Goal: Communication & Community: Answer question/provide support

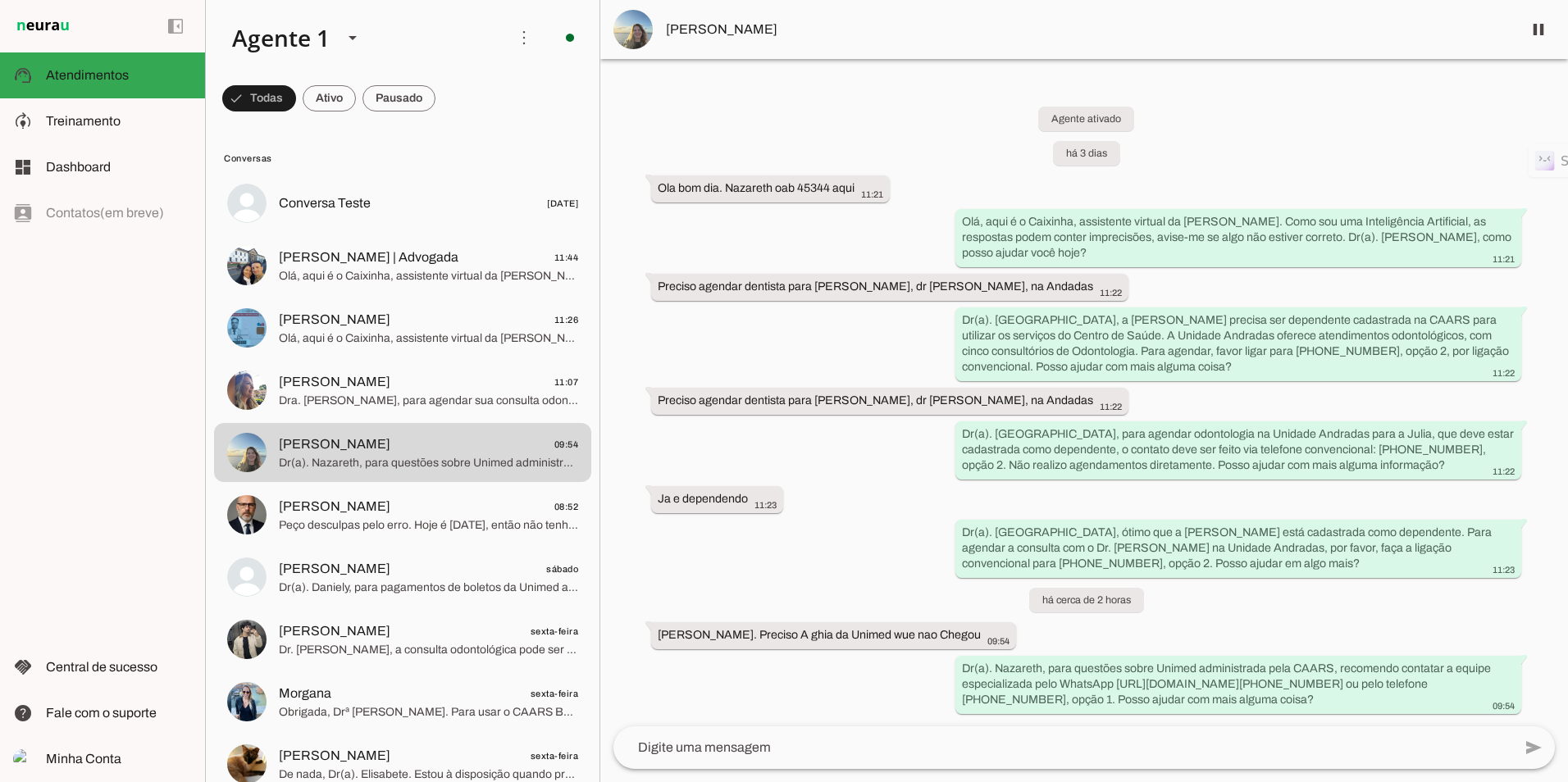
click at [747, 30] on span "[PERSON_NAME]" at bounding box center [1087, 29] width 843 height 19
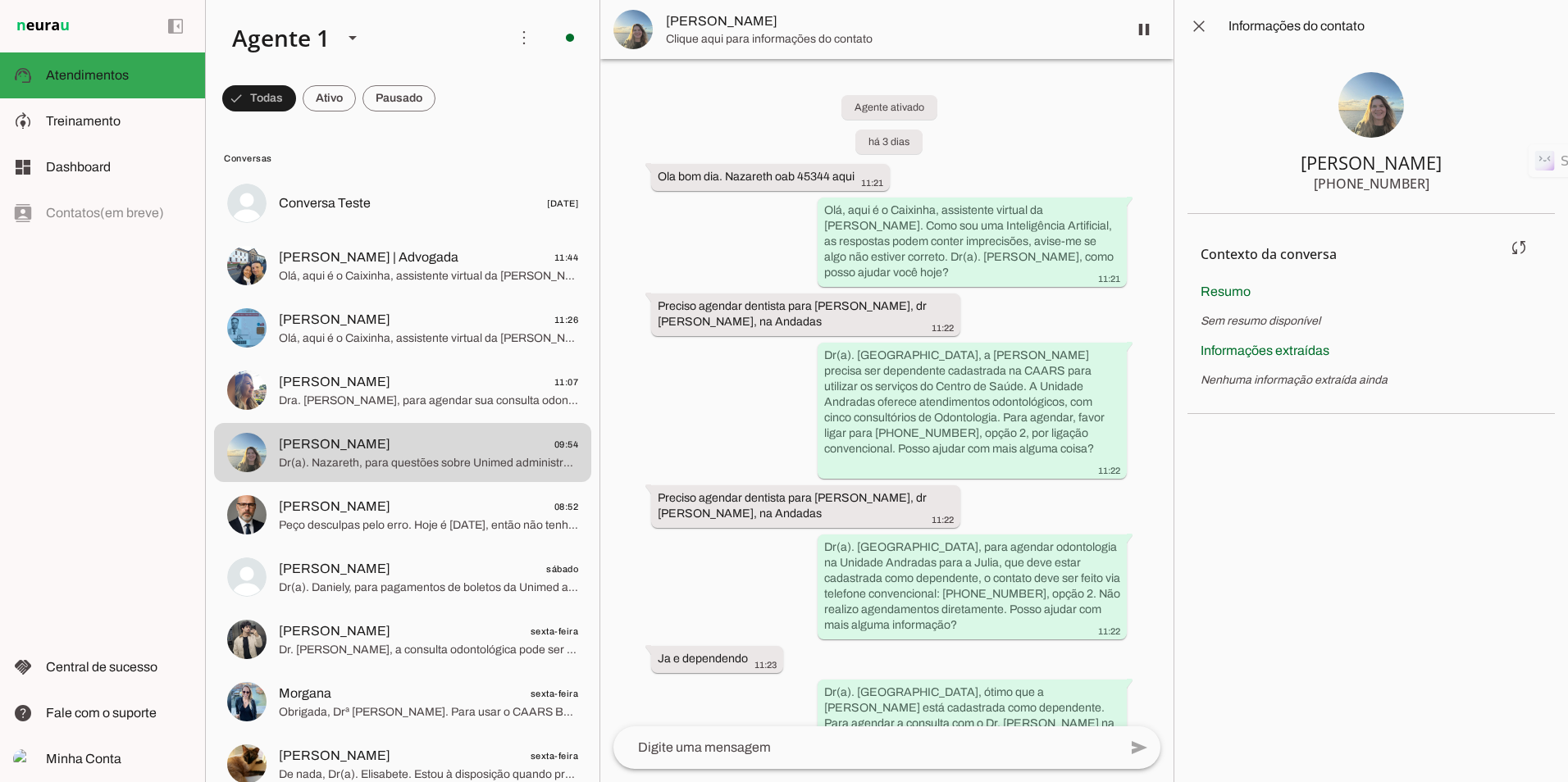
drag, startPoint x: 1249, startPoint y: 286, endPoint x: 1241, endPoint y: 317, distance: 32.0
click at [1247, 286] on span "Resumo" at bounding box center [1226, 292] width 50 height 14
click at [1253, 331] on section "Contexto da conversa sync Extrair contexto novamente Aperte para extrair o cont…" at bounding box center [1370, 314] width 367 height 200
drag, startPoint x: 1253, startPoint y: 331, endPoint x: 1448, endPoint y: 521, distance: 272.3
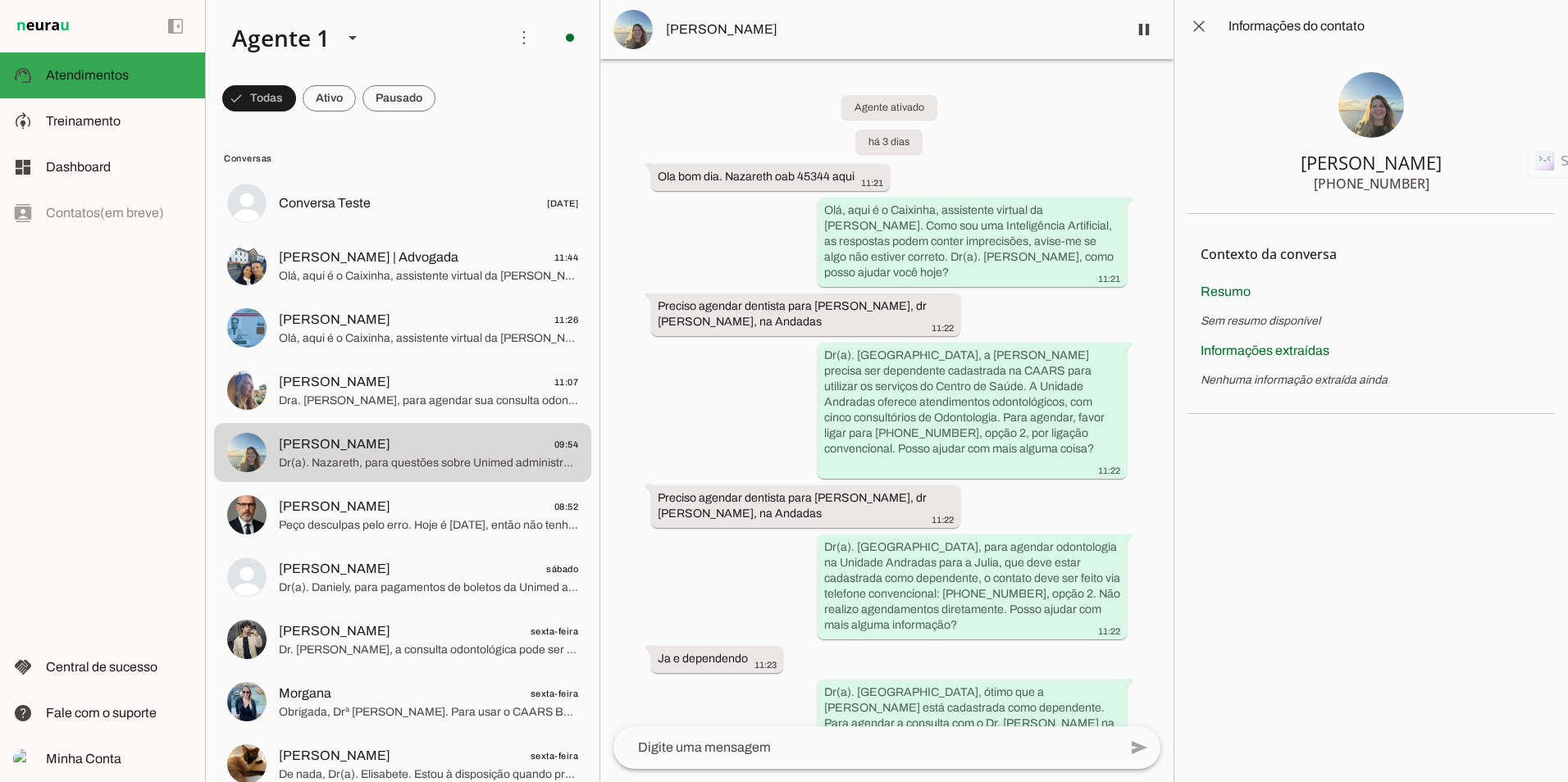
click at [1448, 521] on chat-information at bounding box center [1370, 391] width 394 height 782
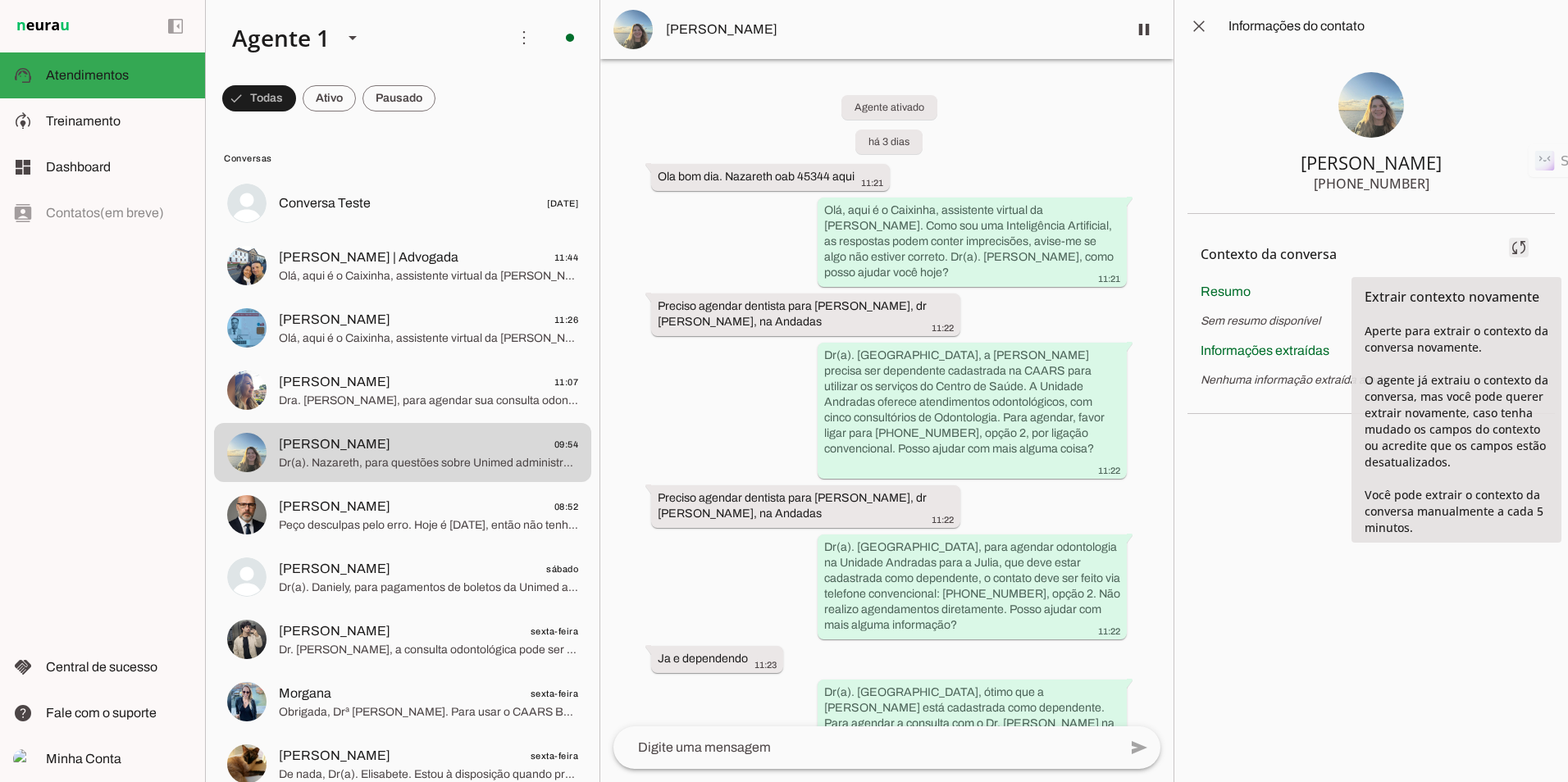
click at [1513, 251] on span at bounding box center [1519, 247] width 40 height 40
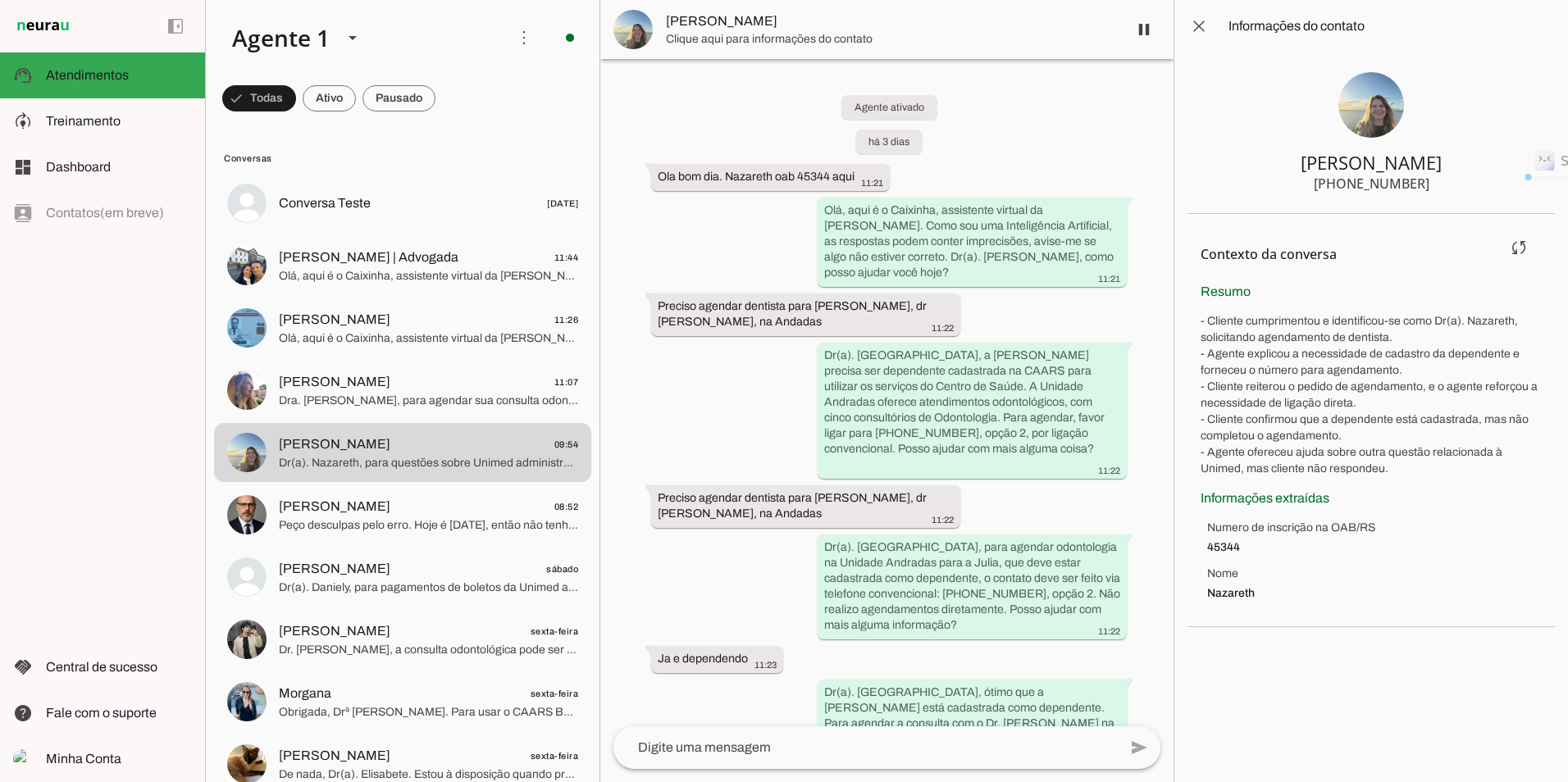
drag, startPoint x: 1301, startPoint y: 585, endPoint x: 1189, endPoint y: 214, distance: 387.5
click at [1189, 214] on section "Contexto da conversa sync Extrair contexto novamente Aperte para extrair o cont…" at bounding box center [1370, 421] width 367 height 413
click at [1205, 14] on span at bounding box center [1199, 26] width 40 height 40
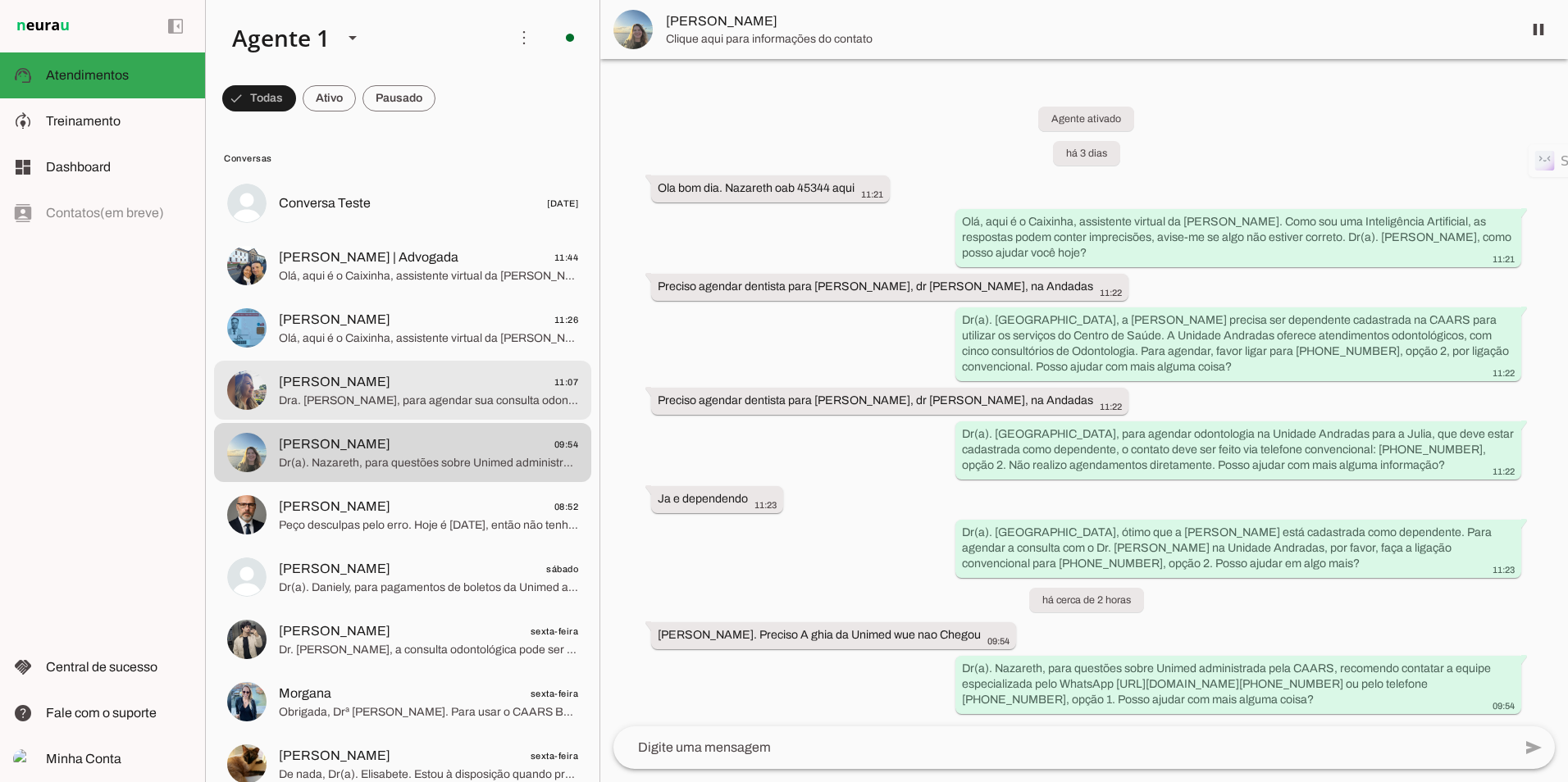
click at [429, 374] on span "[PERSON_NAME] 11:07" at bounding box center [428, 382] width 299 height 20
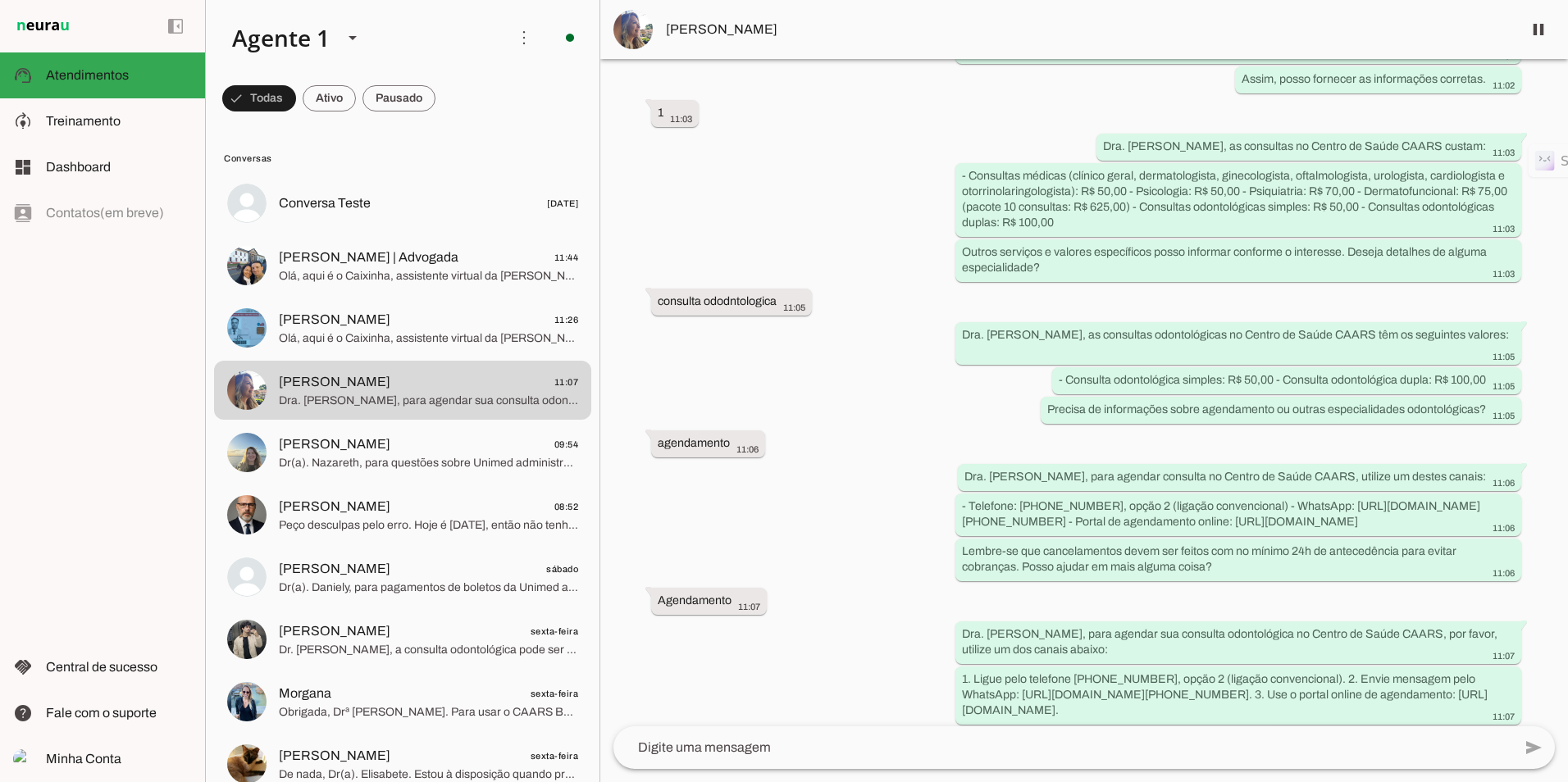
scroll to position [525, 0]
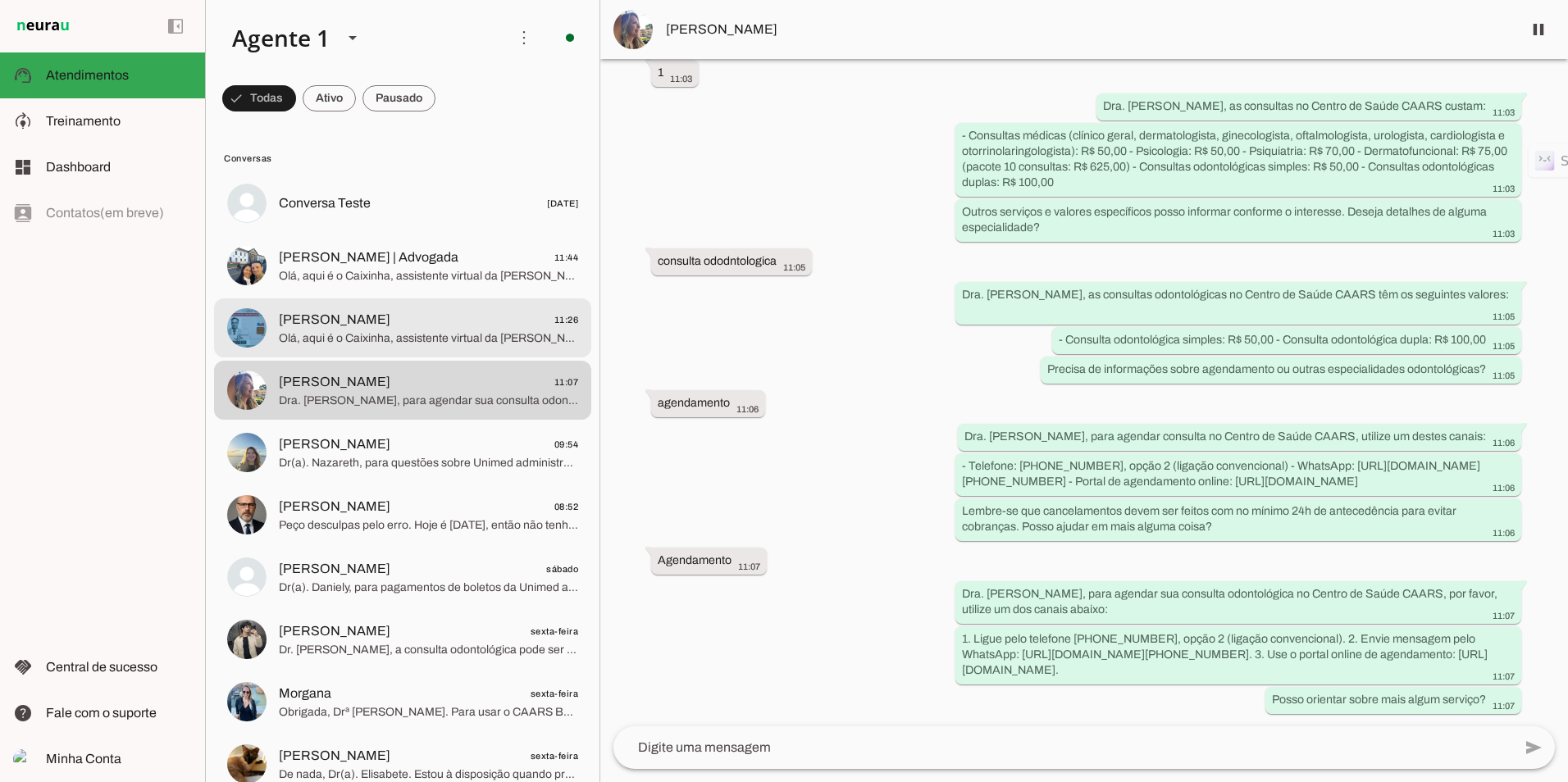
click at [396, 333] on span "Olá, aqui é o Caixinha, assistente virtual da [PERSON_NAME]. Como sou uma Intel…" at bounding box center [428, 338] width 299 height 16
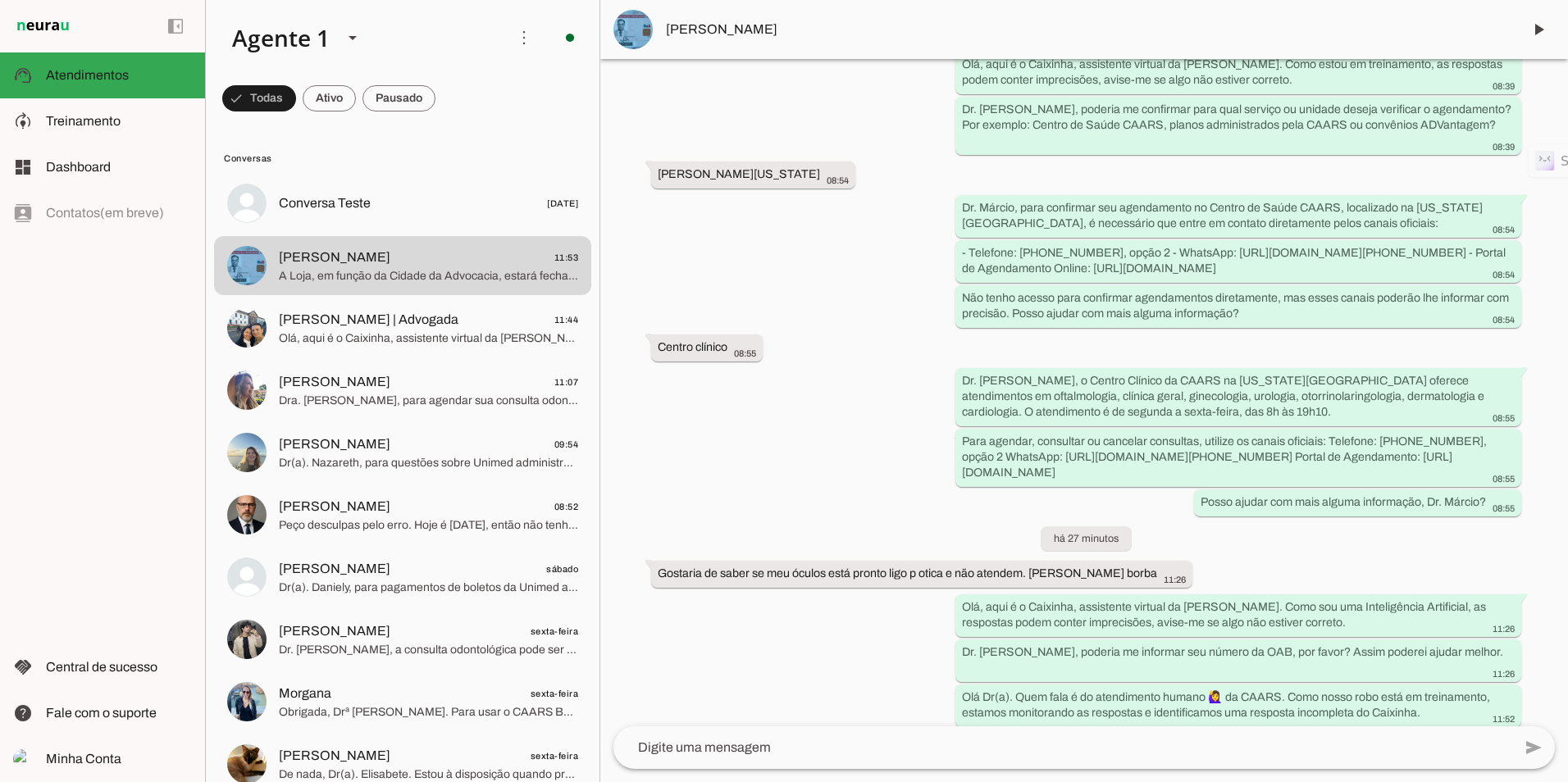
scroll to position [215, 0]
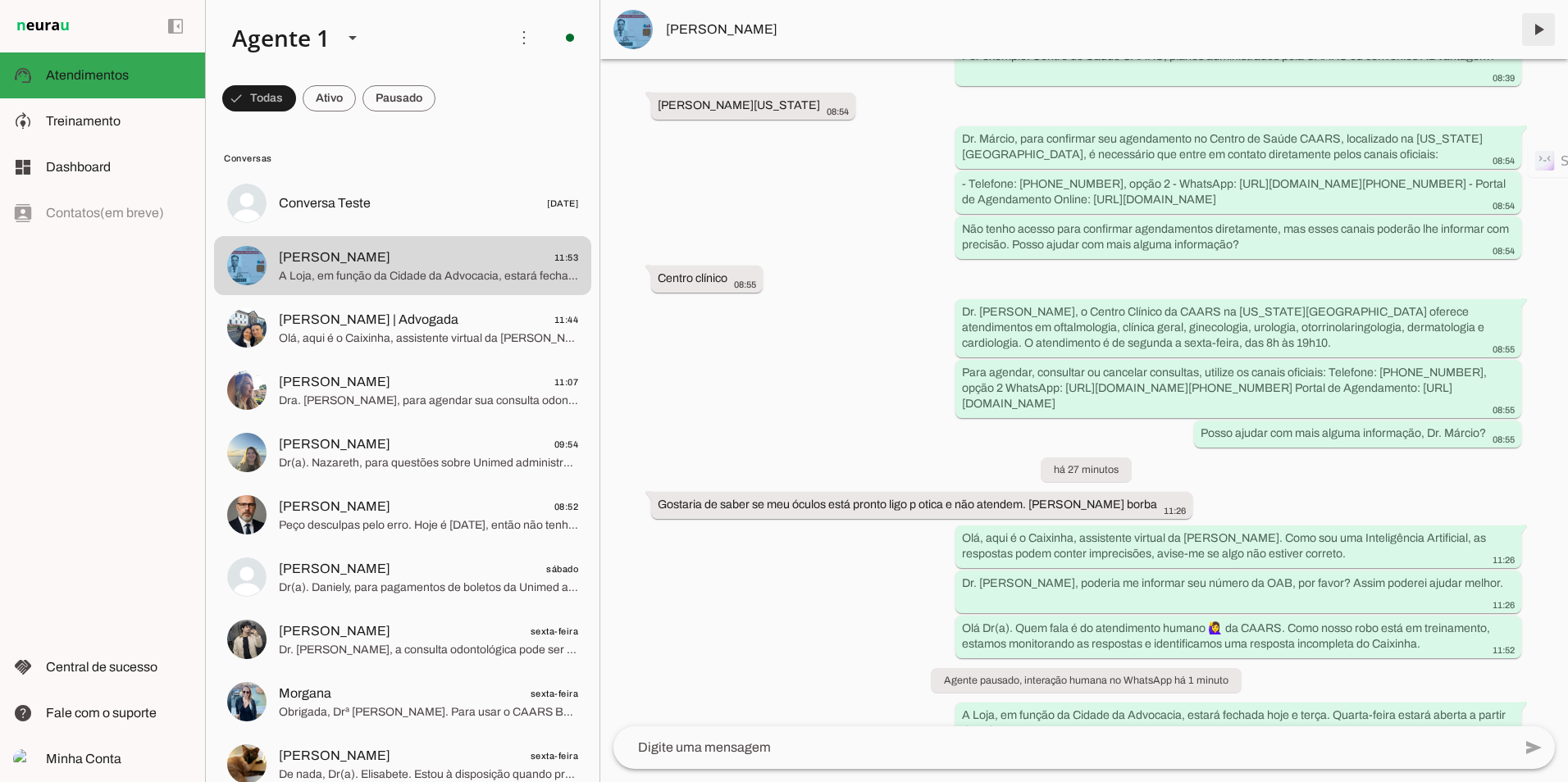
click at [1530, 26] on span at bounding box center [1538, 29] width 40 height 40
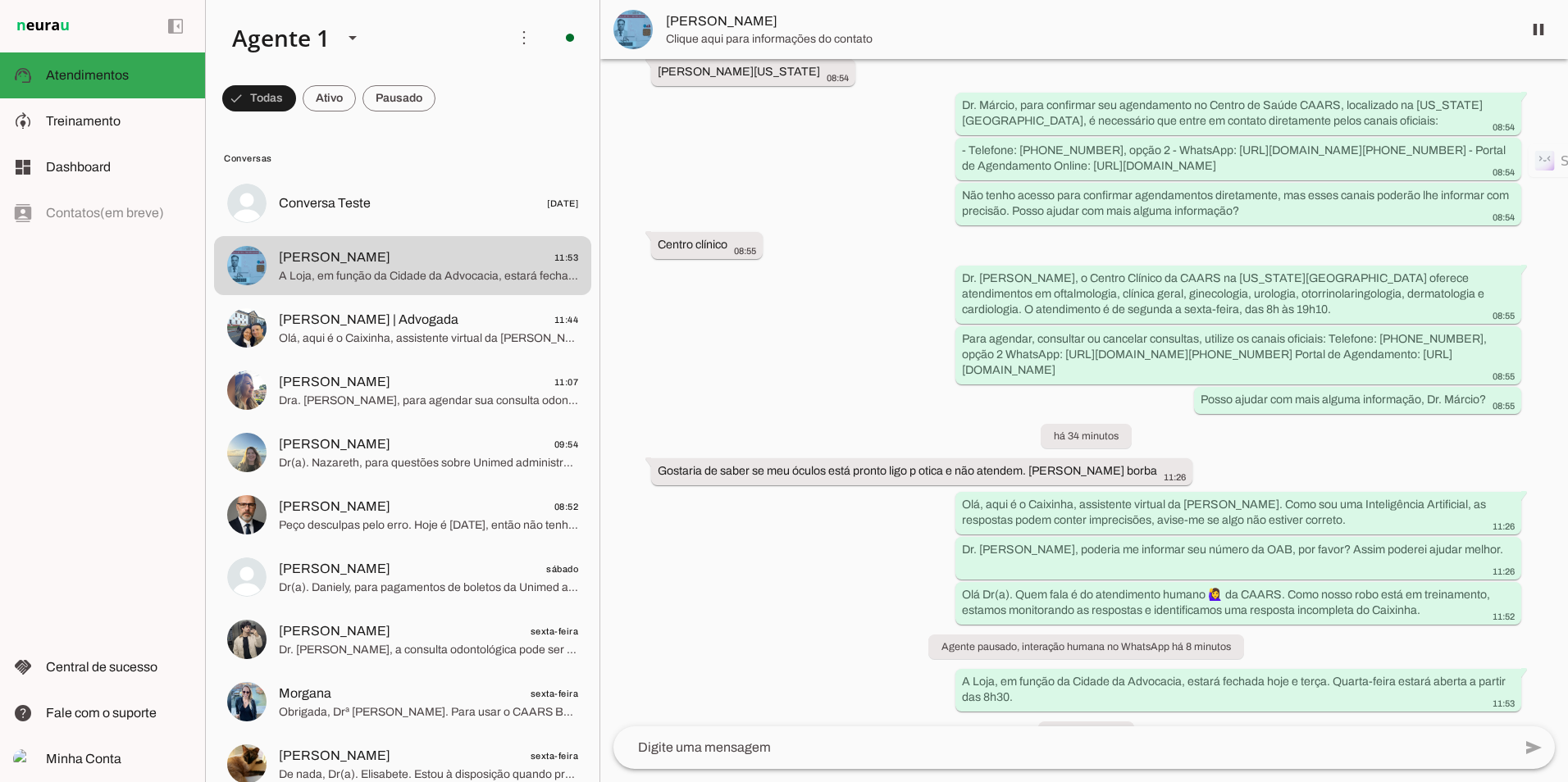
scroll to position [253, 0]
